Goal: Information Seeking & Learning: Learn about a topic

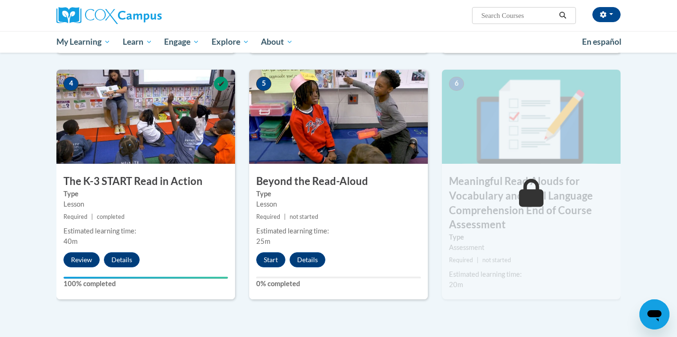
scroll to position [458, 0]
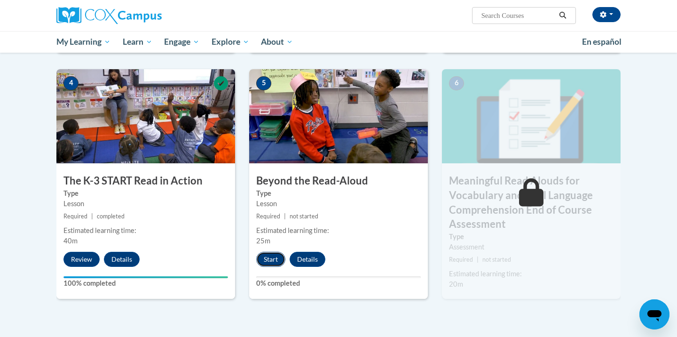
click at [274, 261] on button "Start" at bounding box center [270, 259] width 29 height 15
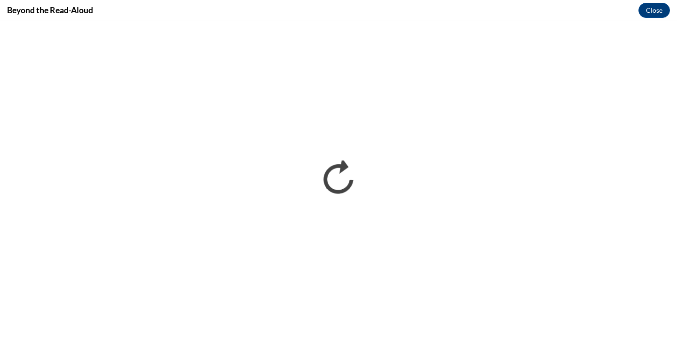
scroll to position [0, 0]
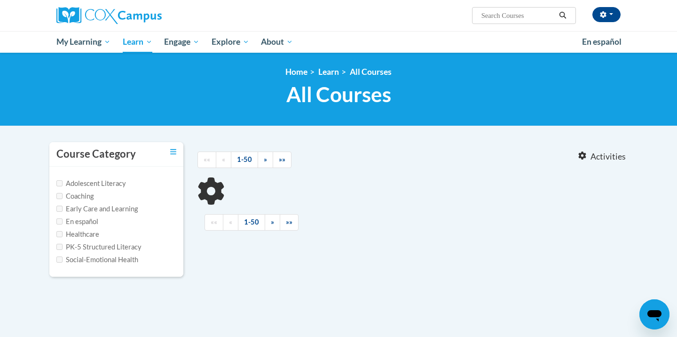
type input "vocabulary instruction"
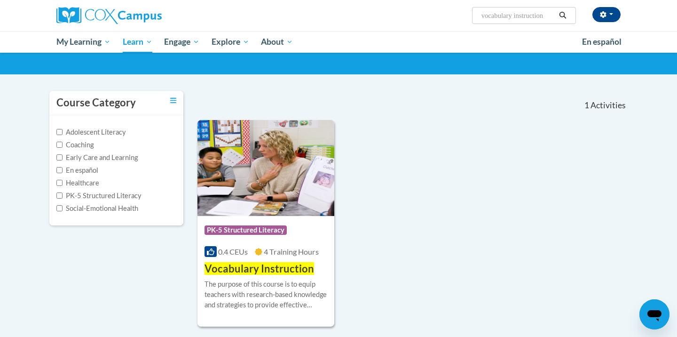
scroll to position [56, 0]
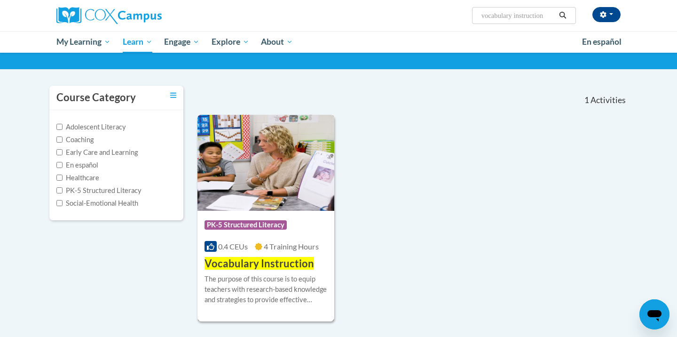
click at [285, 262] on span "Vocabulary Instruction" at bounding box center [260, 263] width 110 height 13
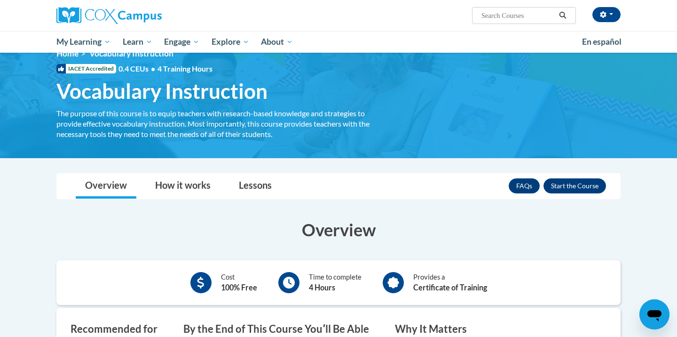
scroll to position [22, 0]
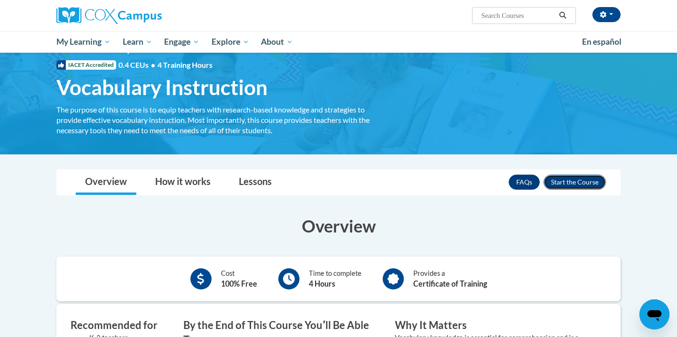
click at [586, 183] on button "Enroll" at bounding box center [574, 181] width 63 height 15
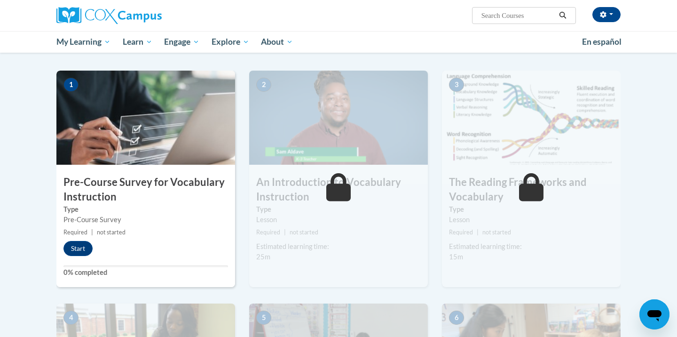
scroll to position [176, 0]
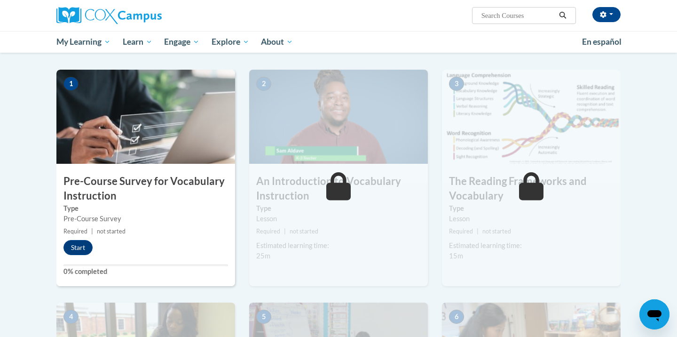
click at [125, 143] on img at bounding box center [145, 117] width 179 height 94
click at [83, 249] on button "Start" at bounding box center [77, 247] width 29 height 15
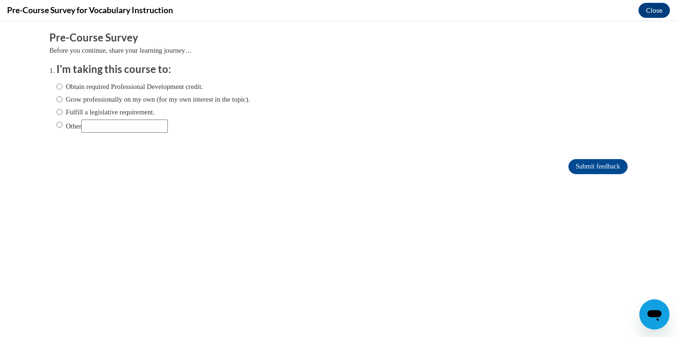
scroll to position [0, 0]
click at [160, 83] on label "Obtain required Professional Development credit." at bounding box center [129, 86] width 147 height 10
click at [63, 83] on input "Obtain required Professional Development credit." at bounding box center [59, 86] width 6 height 10
radio input "true"
click at [583, 168] on input "Submit feedback" at bounding box center [597, 166] width 59 height 15
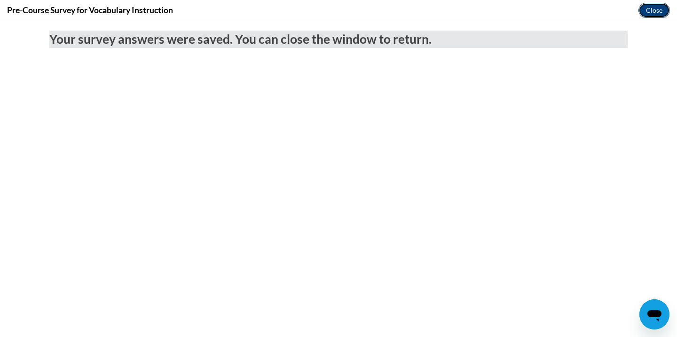
click at [659, 6] on button "Close" at bounding box center [654, 10] width 32 height 15
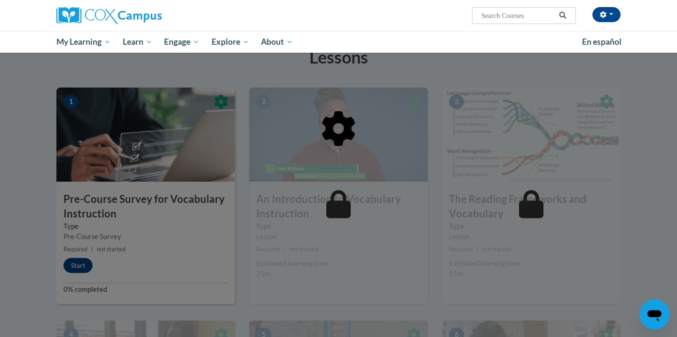
scroll to position [159, 0]
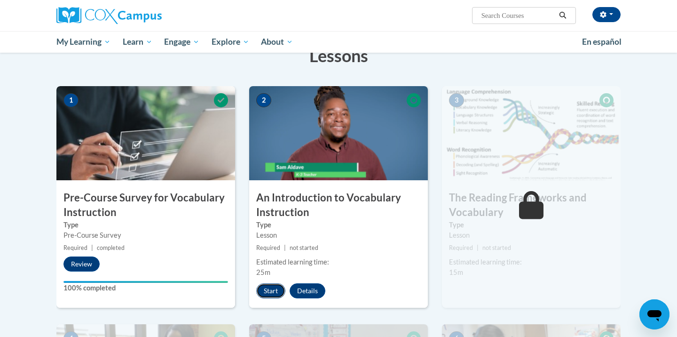
click at [268, 285] on button "Start" at bounding box center [270, 290] width 29 height 15
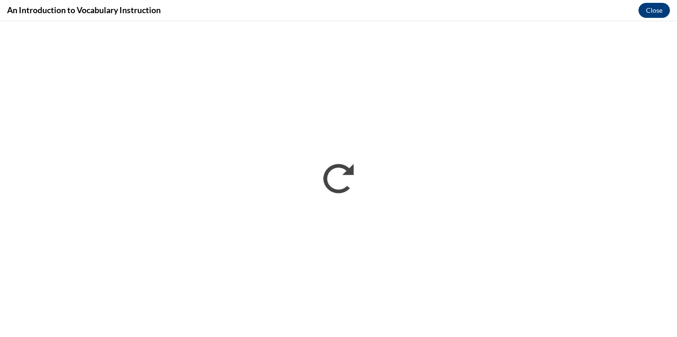
scroll to position [0, 0]
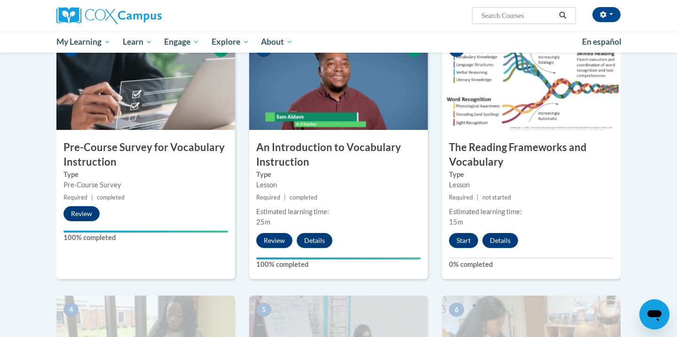
scroll to position [221, 0]
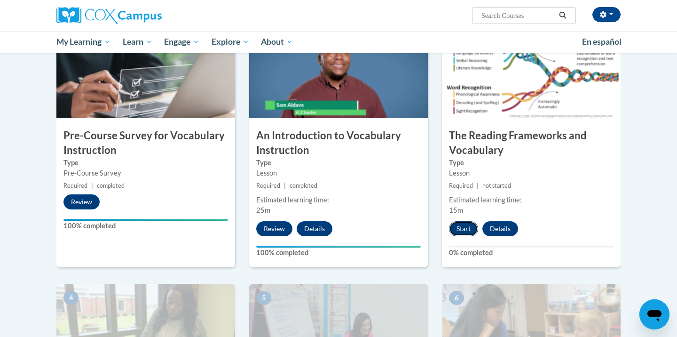
click at [466, 223] on button "Start" at bounding box center [463, 228] width 29 height 15
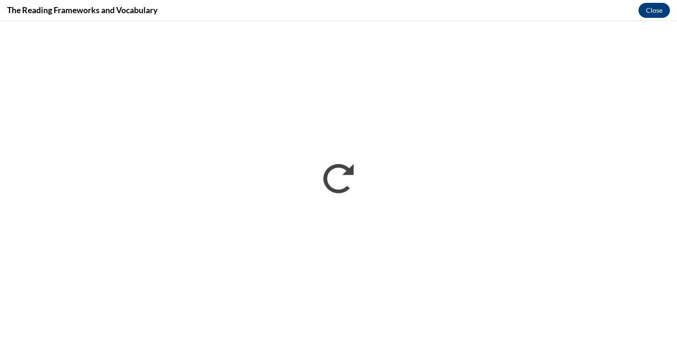
scroll to position [0, 0]
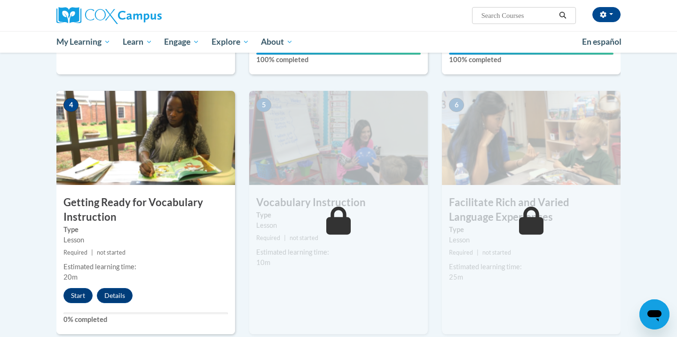
scroll to position [424, 0]
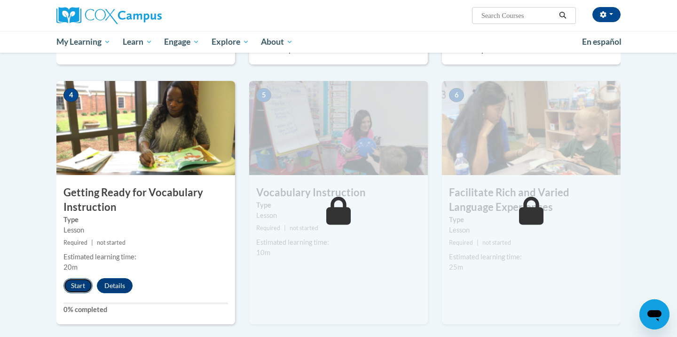
click at [77, 282] on button "Start" at bounding box center [77, 285] width 29 height 15
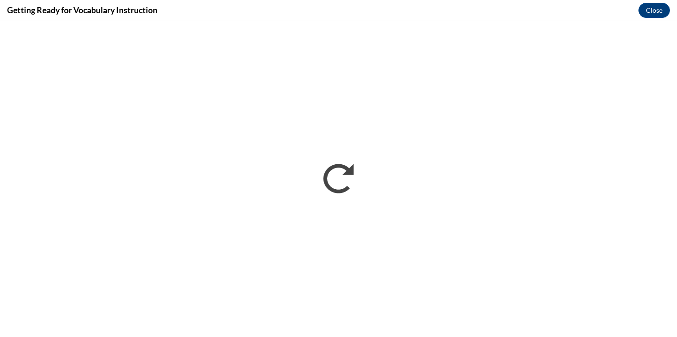
scroll to position [0, 0]
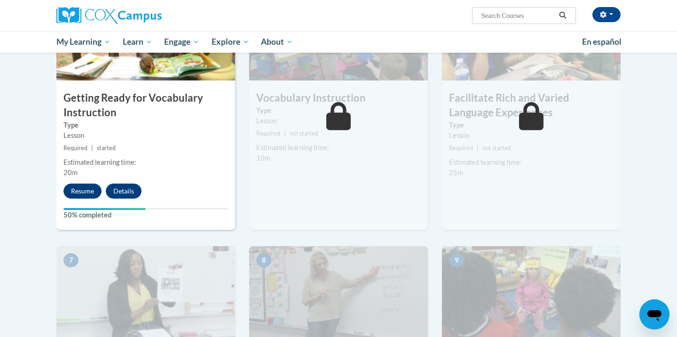
scroll to position [540, 0]
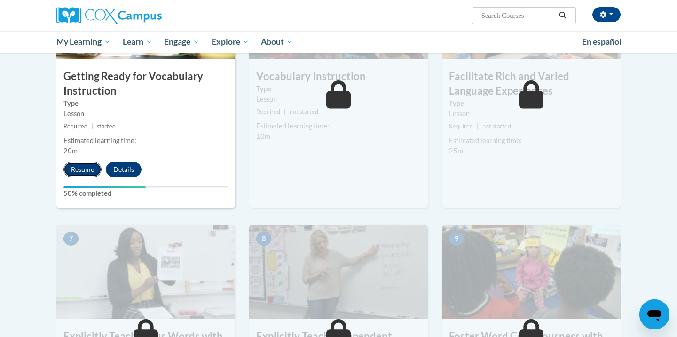
click at [70, 168] on button "Resume" at bounding box center [82, 169] width 38 height 15
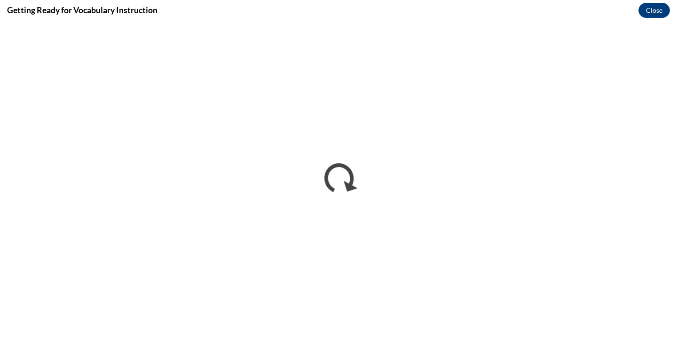
scroll to position [0, 0]
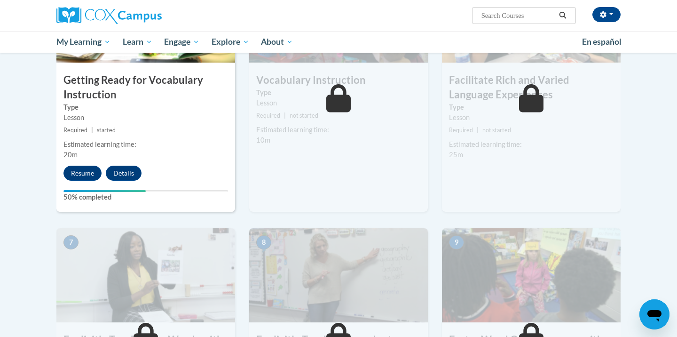
scroll to position [541, 0]
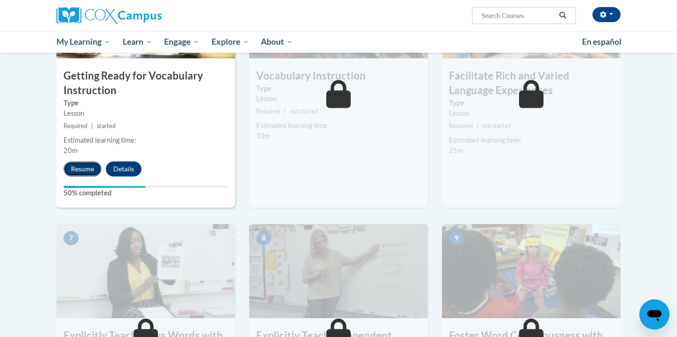
click at [77, 167] on button "Resume" at bounding box center [82, 168] width 38 height 15
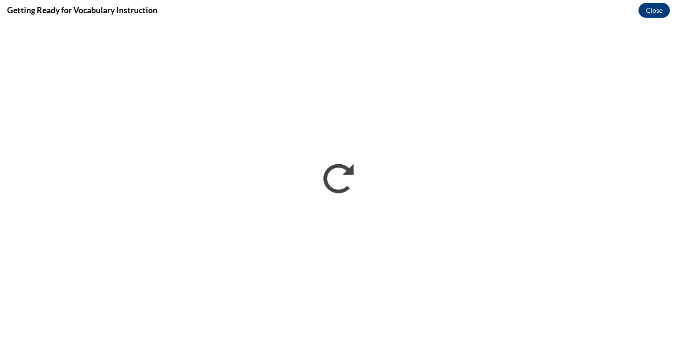
scroll to position [0, 0]
click at [658, 11] on button "Close" at bounding box center [654, 10] width 32 height 15
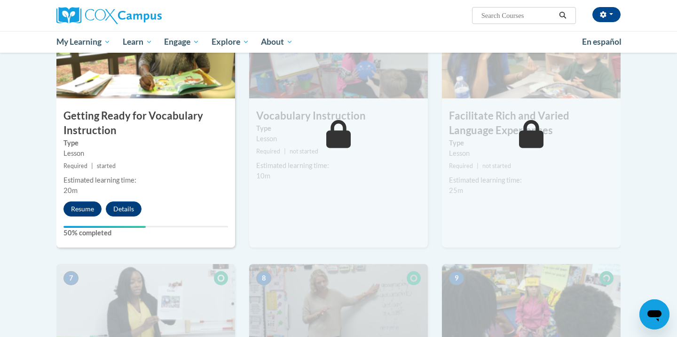
scroll to position [497, 0]
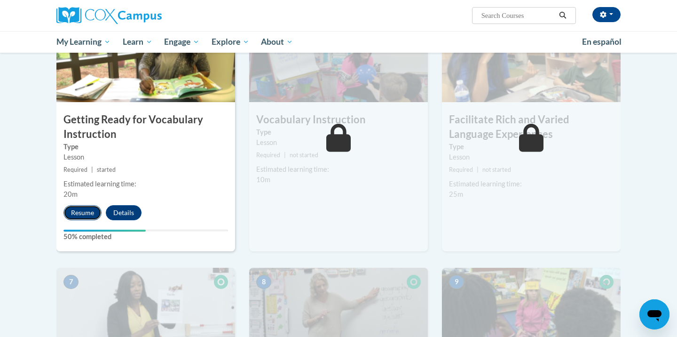
click at [88, 208] on button "Resume" at bounding box center [82, 212] width 38 height 15
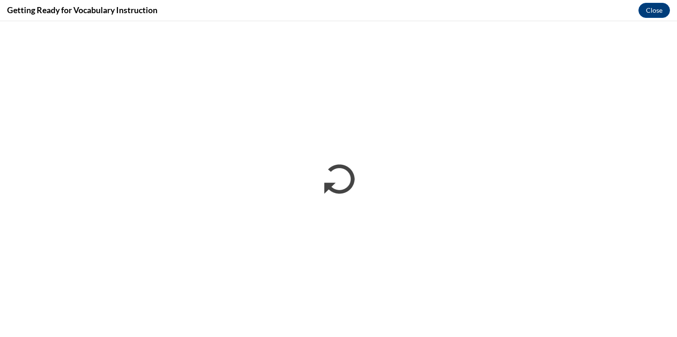
scroll to position [0, 0]
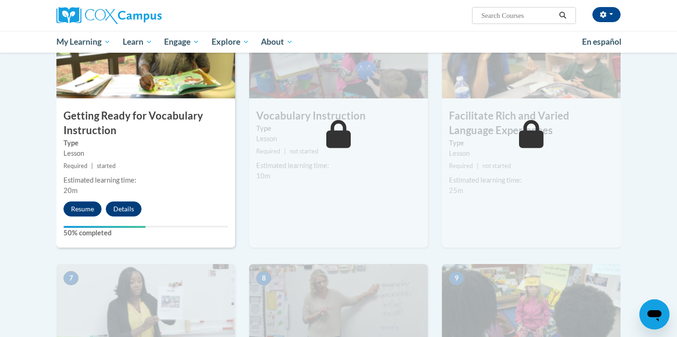
scroll to position [504, 0]
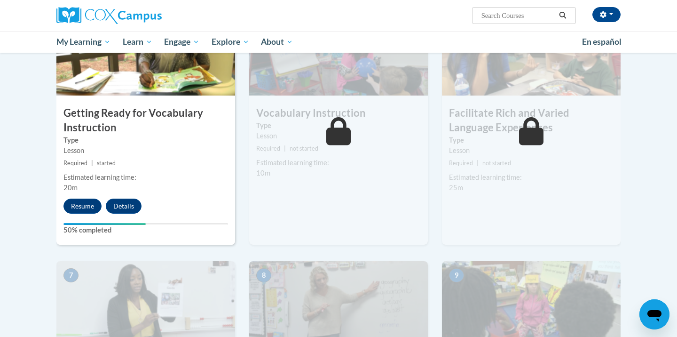
click at [82, 213] on div "4 Getting Ready for Vocabulary Instruction Type Lesson Required | started Estim…" at bounding box center [145, 122] width 179 height 243
click at [84, 205] on button "Resume" at bounding box center [82, 205] width 38 height 15
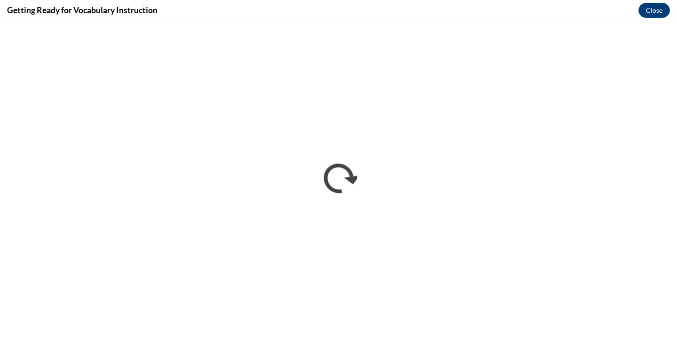
scroll to position [0, 0]
click at [662, 9] on button "Close" at bounding box center [654, 10] width 32 height 15
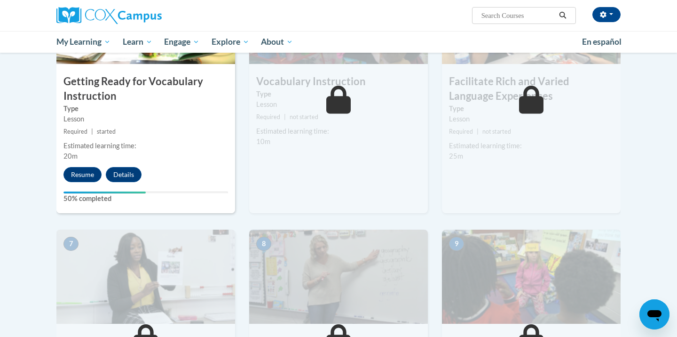
scroll to position [602, 0]
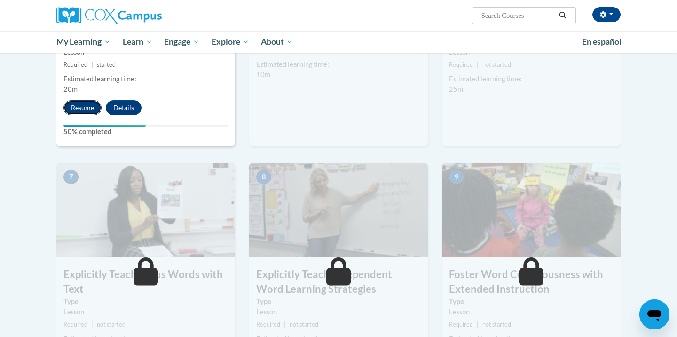
click at [83, 109] on button "Resume" at bounding box center [82, 107] width 38 height 15
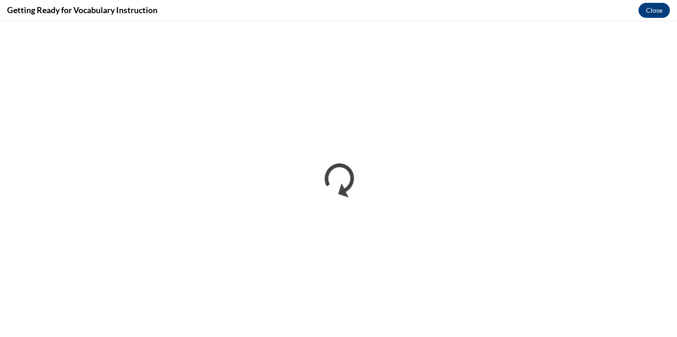
scroll to position [0, 0]
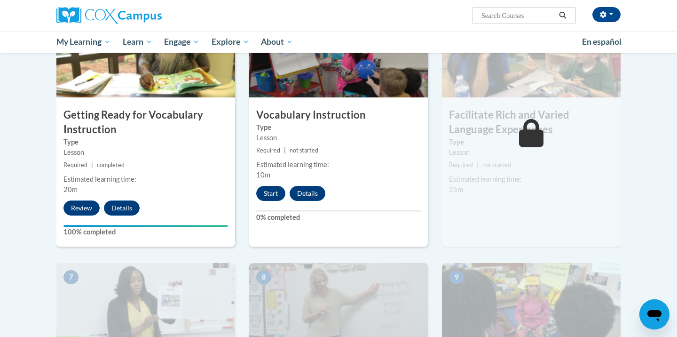
scroll to position [495, 0]
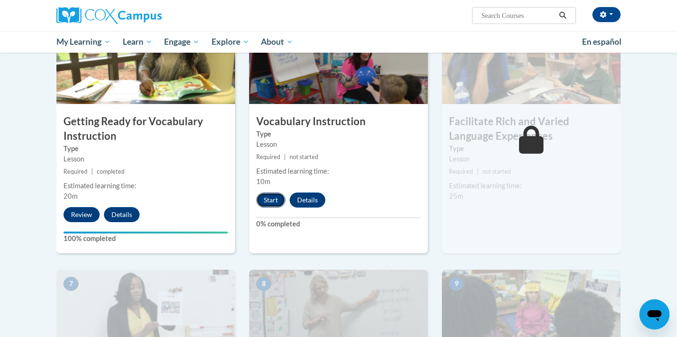
click at [266, 201] on button "Start" at bounding box center [270, 199] width 29 height 15
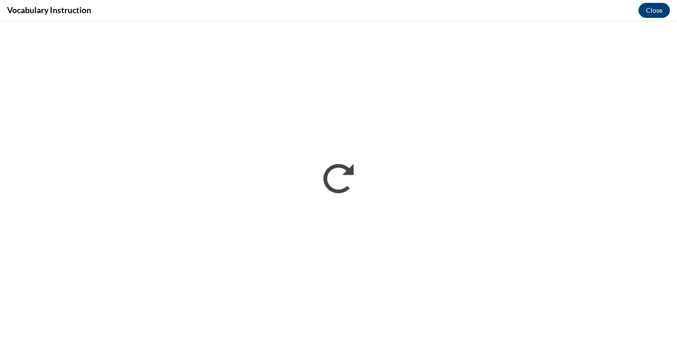
scroll to position [0, 0]
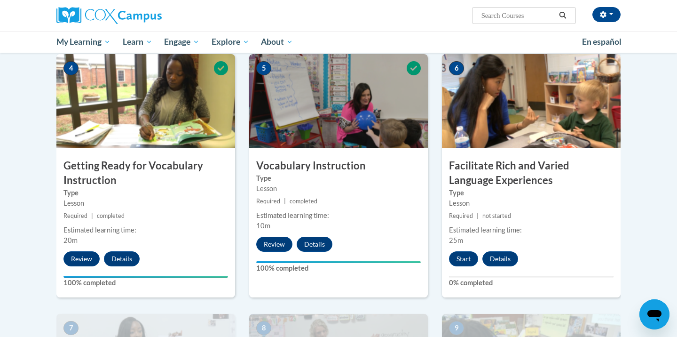
scroll to position [467, 0]
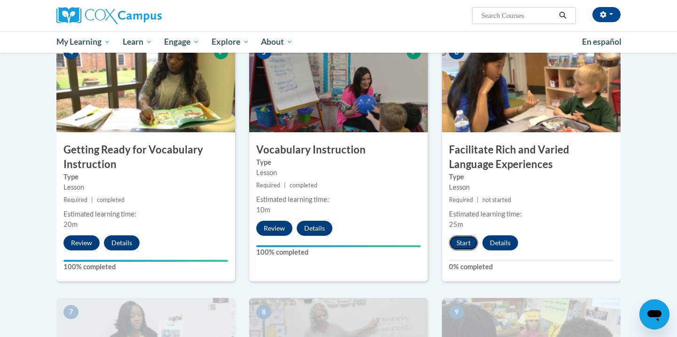
click at [464, 240] on button "Start" at bounding box center [463, 242] width 29 height 15
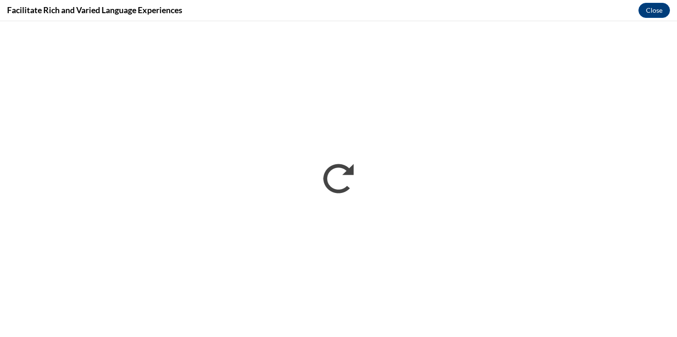
scroll to position [0, 0]
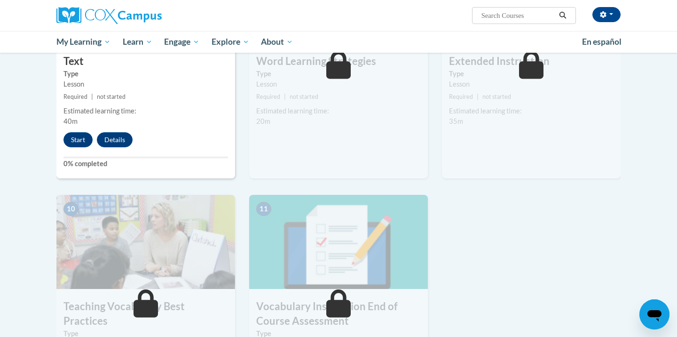
scroll to position [850, 0]
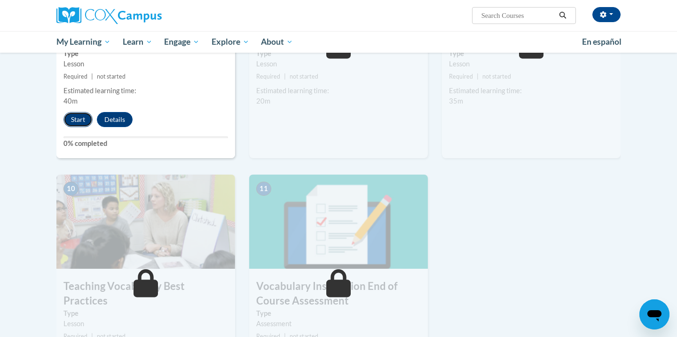
click at [74, 119] on button "Start" at bounding box center [77, 119] width 29 height 15
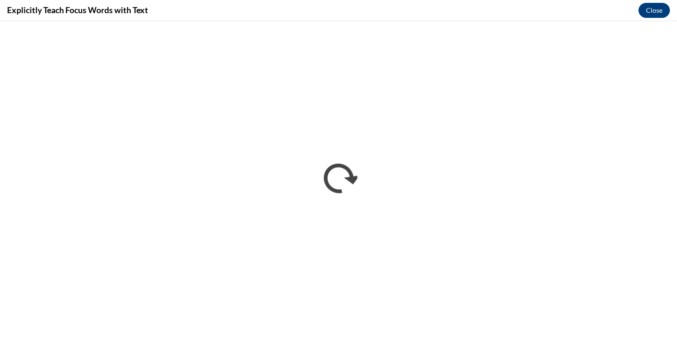
scroll to position [0, 0]
